Goal: Task Accomplishment & Management: Complete application form

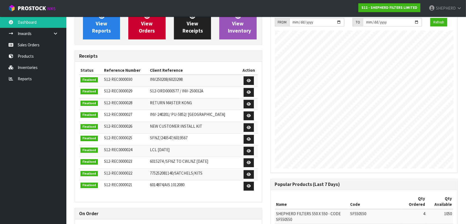
scroll to position [276, 195]
click at [27, 46] on link "Sales Orders" at bounding box center [33, 44] width 66 height 11
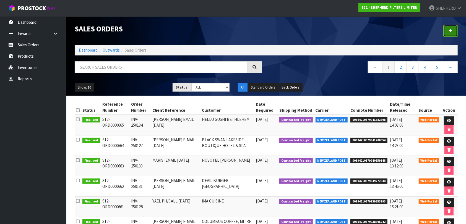
click at [450, 33] on icon at bounding box center [450, 31] width 4 height 4
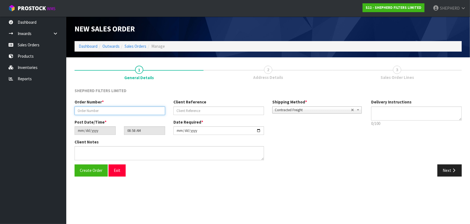
click at [86, 109] on input "text" at bounding box center [120, 111] width 91 height 9
paste input "[PERSON_NAME] EMAIL [DATE]"
type input "[PERSON_NAME] EMAIL [DATE]"
drag, startPoint x: 462, startPoint y: 112, endPoint x: 98, endPoint y: 109, distance: 364.1
click at [137, 111] on input "[PERSON_NAME] EMAIL [DATE]" at bounding box center [120, 111] width 91 height 9
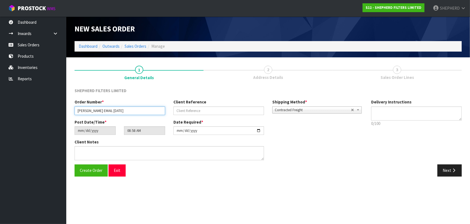
drag, startPoint x: 116, startPoint y: 111, endPoint x: 77, endPoint y: 112, distance: 39.5
click at [77, 112] on input "[PERSON_NAME] EMAIL [DATE]" at bounding box center [120, 111] width 91 height 9
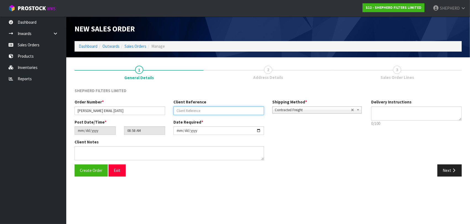
click at [208, 109] on input "text" at bounding box center [218, 111] width 91 height 9
paste input "[PERSON_NAME] EMAIL [DATE]"
type input "[PERSON_NAME] EMAIL [DATE]"
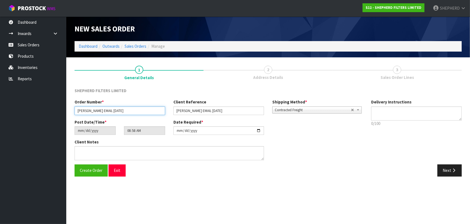
click at [110, 109] on input "[PERSON_NAME] EMAIL [DATE]" at bounding box center [120, 111] width 91 height 9
drag, startPoint x: 115, startPoint y: 110, endPoint x: 33, endPoint y: 94, distance: 83.3
click at [33, 94] on body "Toggle navigation ProStock WMS S12 - SHEPHERD FILTERS LIMITED SHEPHERD Logout D…" at bounding box center [235, 112] width 470 height 224
paste input "INV-25013"
type input "INV-250135"
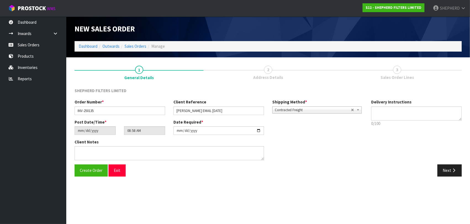
click at [303, 161] on div "Client Notes" at bounding box center [218, 151] width 297 height 25
click at [414, 115] on textarea at bounding box center [416, 114] width 91 height 14
type textarea "F"
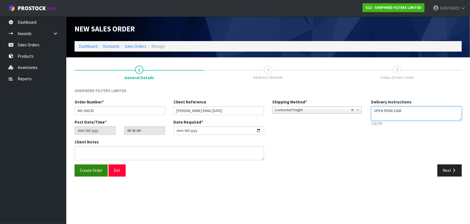
type textarea "OPEN FROM 11AM"
click at [82, 173] on button "Create Order" at bounding box center [91, 171] width 33 height 12
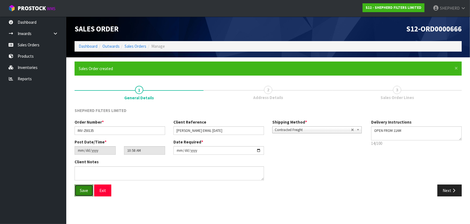
click at [80, 191] on span "Save" at bounding box center [84, 190] width 8 height 5
type input "12:58:00.000"
click at [450, 192] on button "Next" at bounding box center [450, 191] width 24 height 12
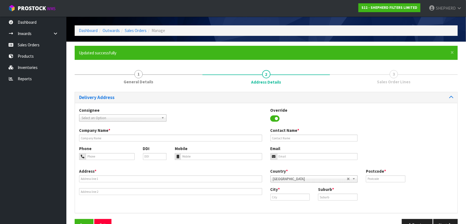
scroll to position [31, 0]
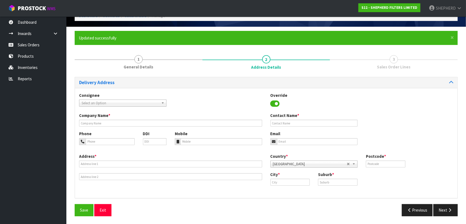
click at [162, 103] on b at bounding box center [163, 103] width 5 height 6
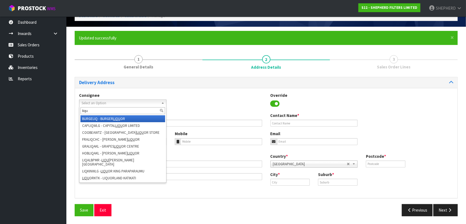
type input "liqu"
click at [115, 119] on em "LIQU" at bounding box center [116, 119] width 7 height 5
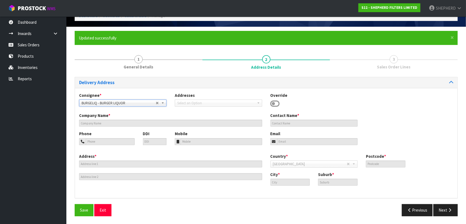
type input "BURGER LIQUOR"
type input "[PERSON_NAME], ELLEN, [PERSON_NAME], OR [PERSON_NAME]"
type input "64 04 385 1104"
type input "[EMAIL_ADDRESS][DOMAIN_NAME]"
type input "[STREET_ADDRESS][PERSON_NAME]"
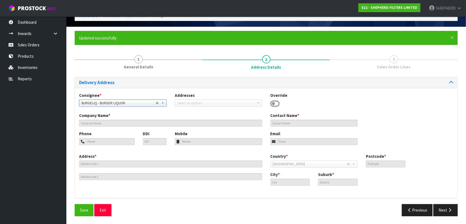
type input "6011"
type input "[GEOGRAPHIC_DATA]"
type input "TE ARO"
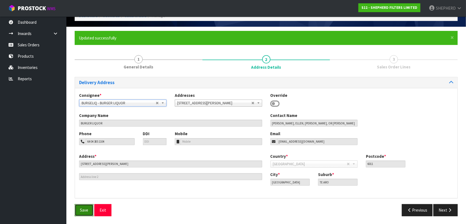
click at [82, 210] on span "Save" at bounding box center [84, 210] width 8 height 5
click at [447, 209] on icon "button" at bounding box center [449, 210] width 5 height 4
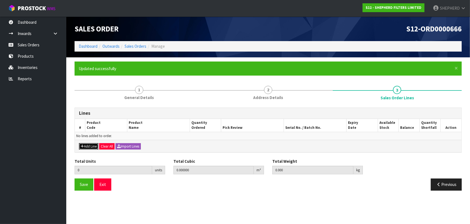
click at [89, 147] on button "Add Line" at bounding box center [88, 146] width 19 height 7
type input "0"
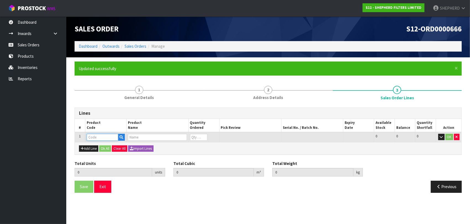
click at [100, 138] on input "text" at bounding box center [102, 137] width 31 height 7
type input "SF550550"
type input "0.000000"
type input "0.000"
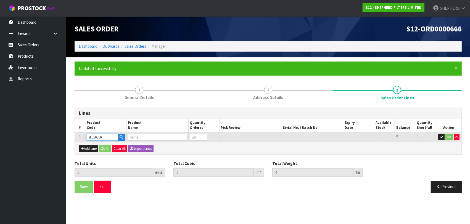
type input "SHEPHERD FILTERS 550 X 550 - CODE SF550550"
type input "0"
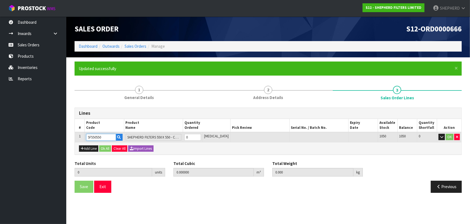
type input "SF550550"
type input "1"
type input "0.000583"
type input "0.06"
type input "1"
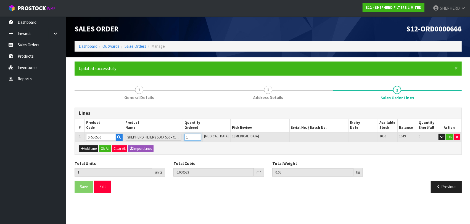
type input "10"
type input "0.00583"
type input "0.6"
type input "10"
type input "100"
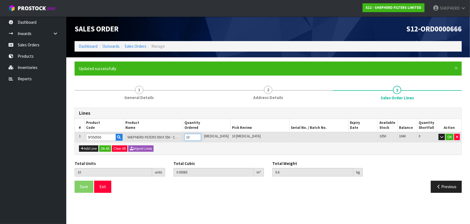
type input "0.09918"
type input "6"
type input "100"
click at [86, 148] on button "Add Line" at bounding box center [88, 149] width 19 height 7
type input "0"
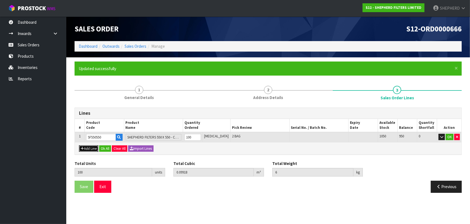
type input "0"
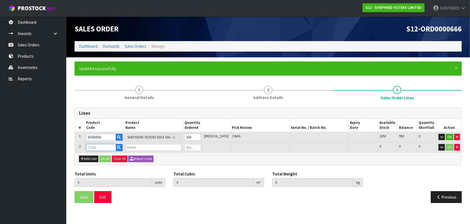
click at [96, 148] on input "text" at bounding box center [101, 147] width 30 height 7
type input "S"
type input "CARDBOARD SHIPPERS"
type input "100"
type input "0.09918"
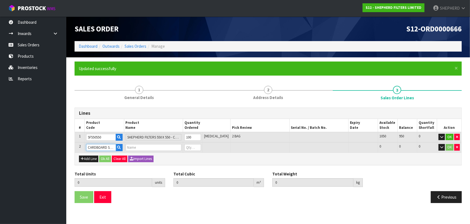
type input "6"
type input "2-PACK BOXES"
type input "0"
type input "CARDBOARD SHIPPERS"
type input "101"
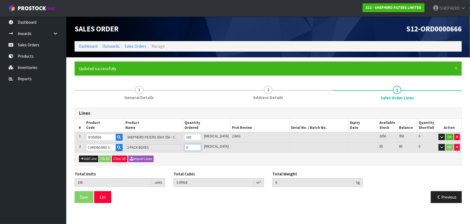
type input "0.100126"
type input "6.1"
type input "1"
click at [106, 159] on button "Ok All" at bounding box center [105, 159] width 12 height 7
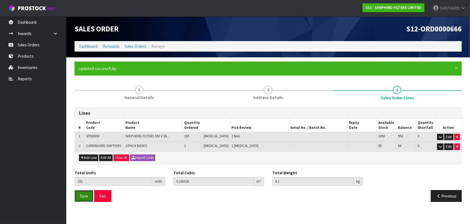
click at [77, 196] on button "Save" at bounding box center [84, 196] width 19 height 12
click at [104, 197] on button "Exit" at bounding box center [102, 196] width 17 height 12
